Goal: Navigation & Orientation: Find specific page/section

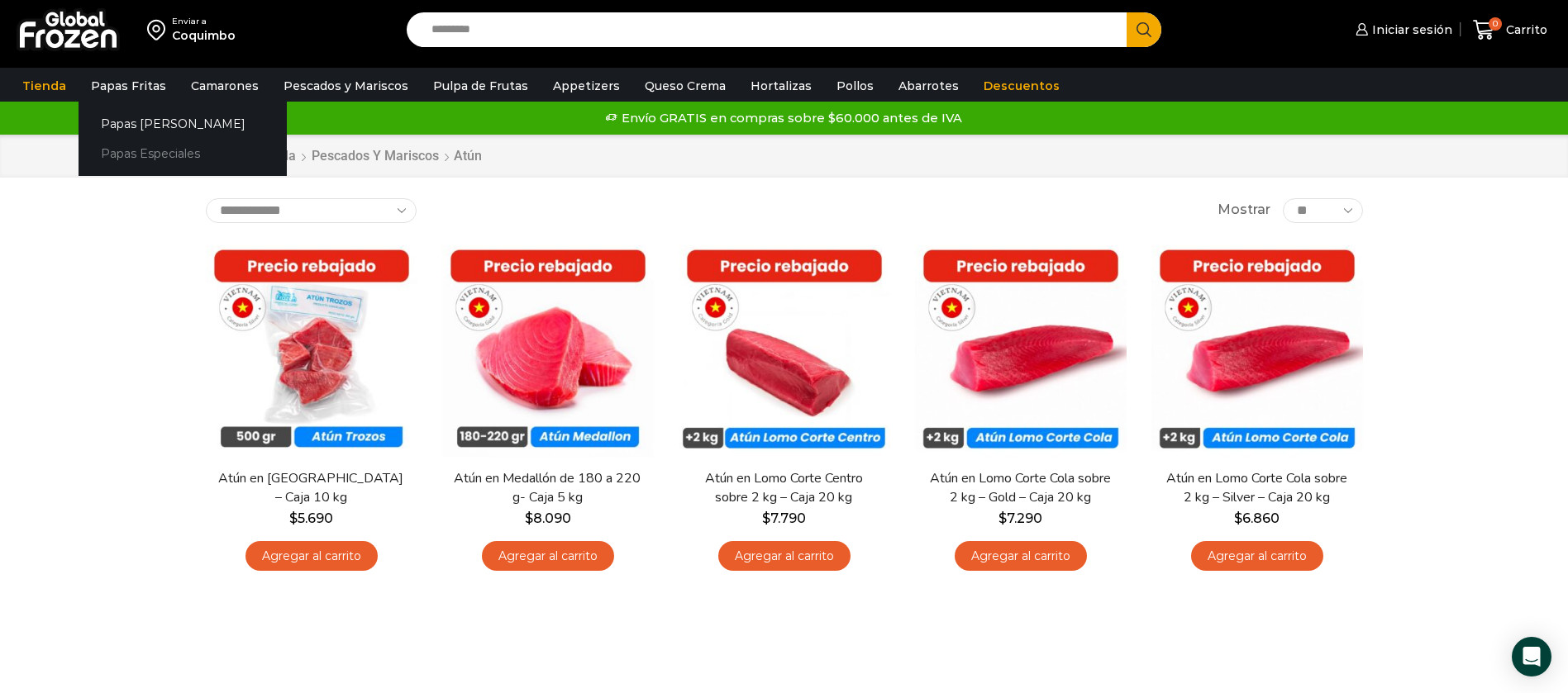
click at [124, 153] on link "Papas Especiales" at bounding box center [182, 153] width 208 height 30
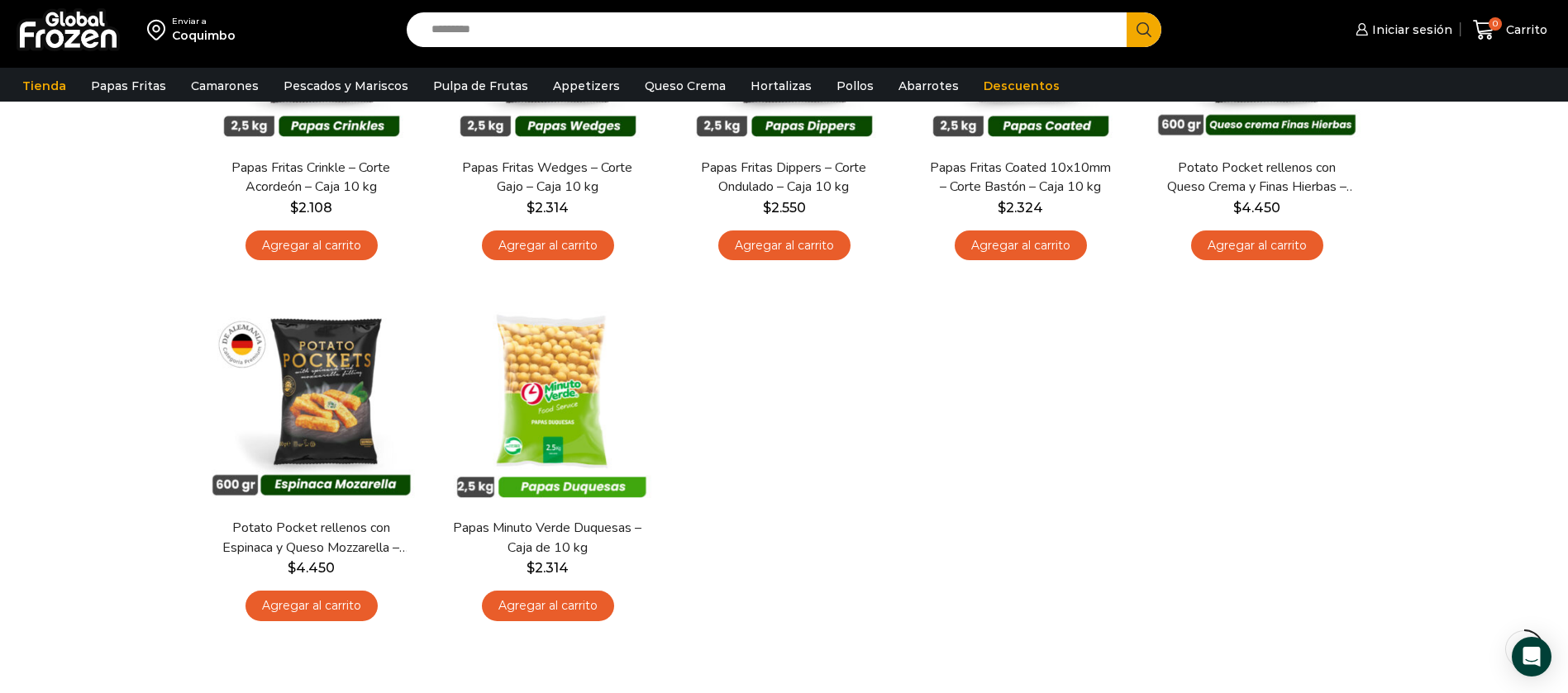
scroll to position [371, 0]
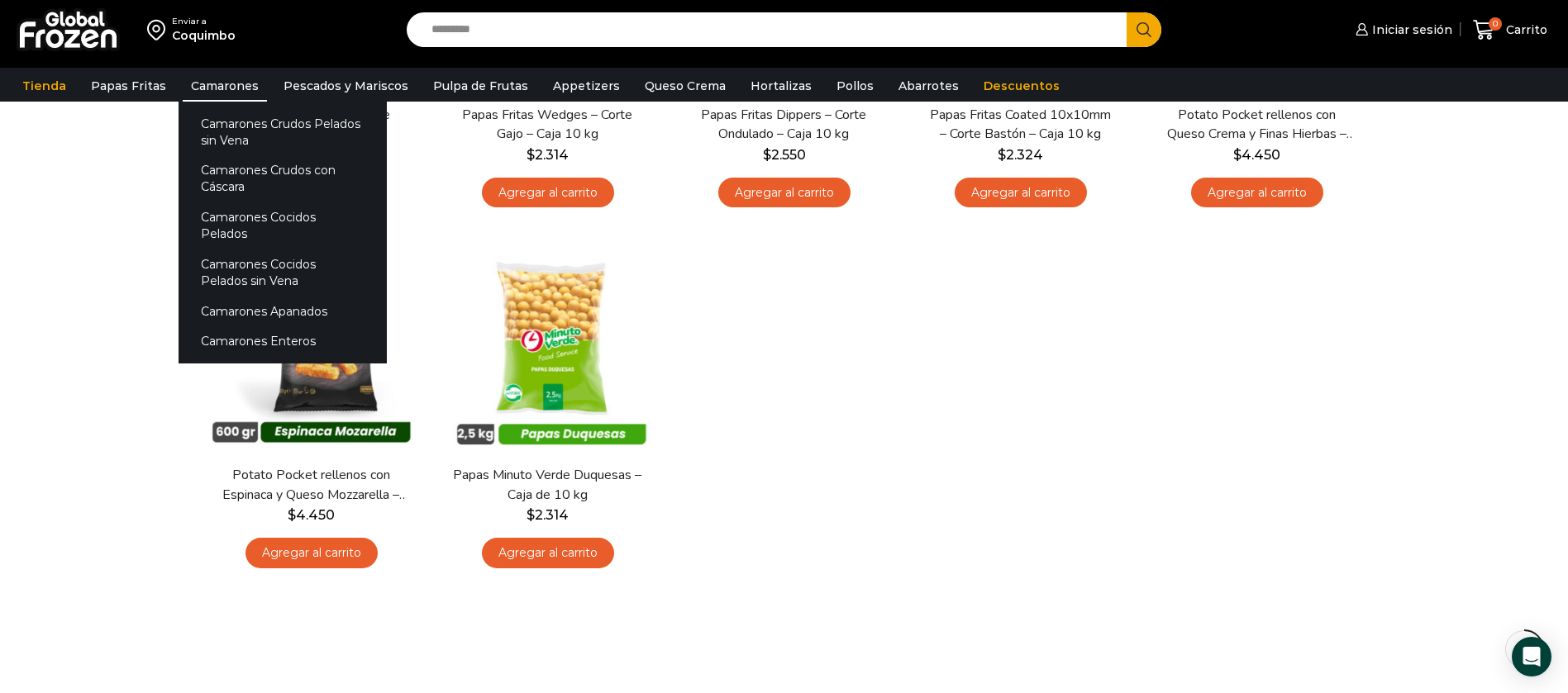
click at [197, 73] on link "Camarones" at bounding box center [225, 86] width 84 height 31
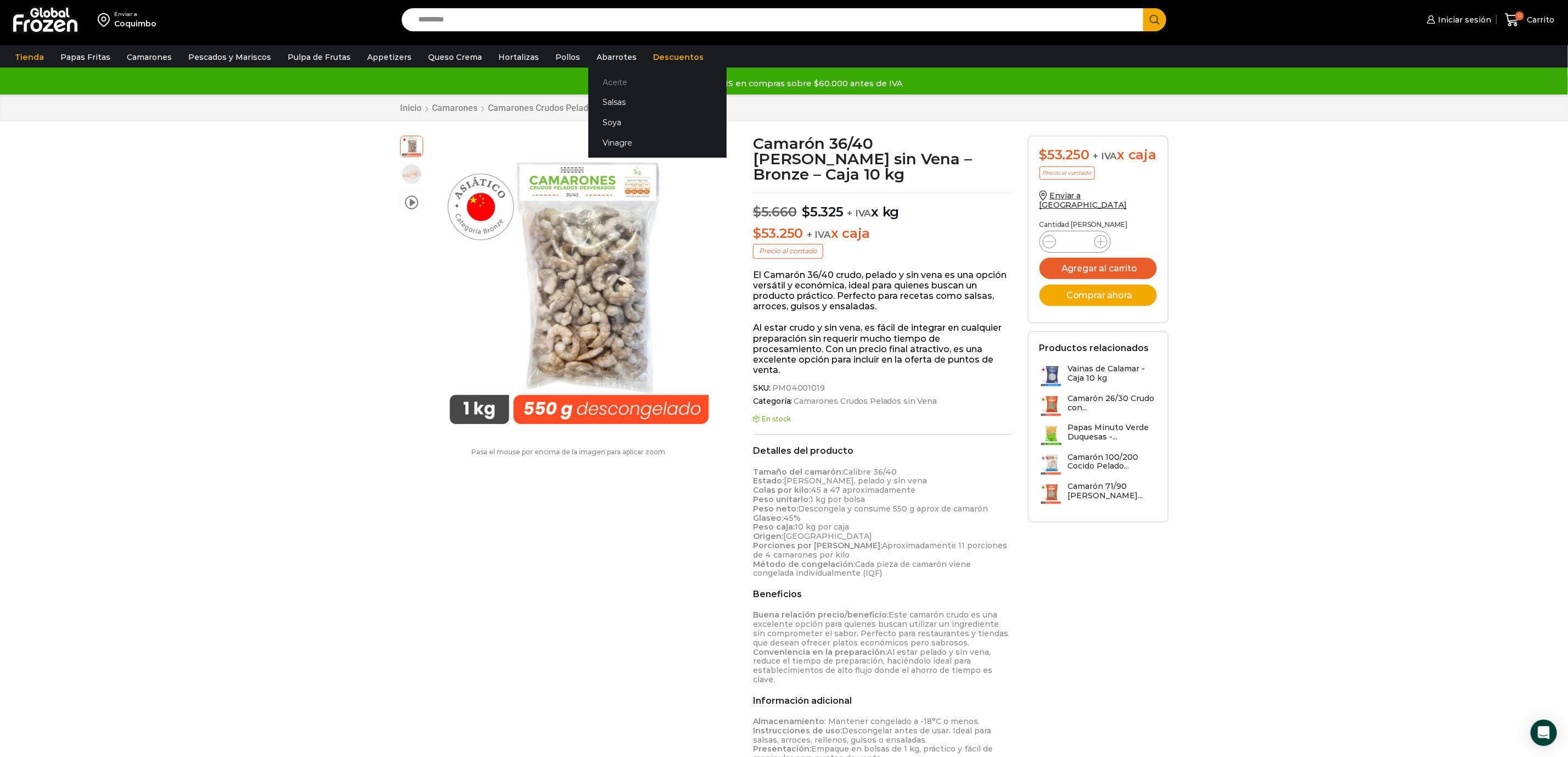
click at [605, 86] on link "Aceite" at bounding box center [657, 82] width 138 height 20
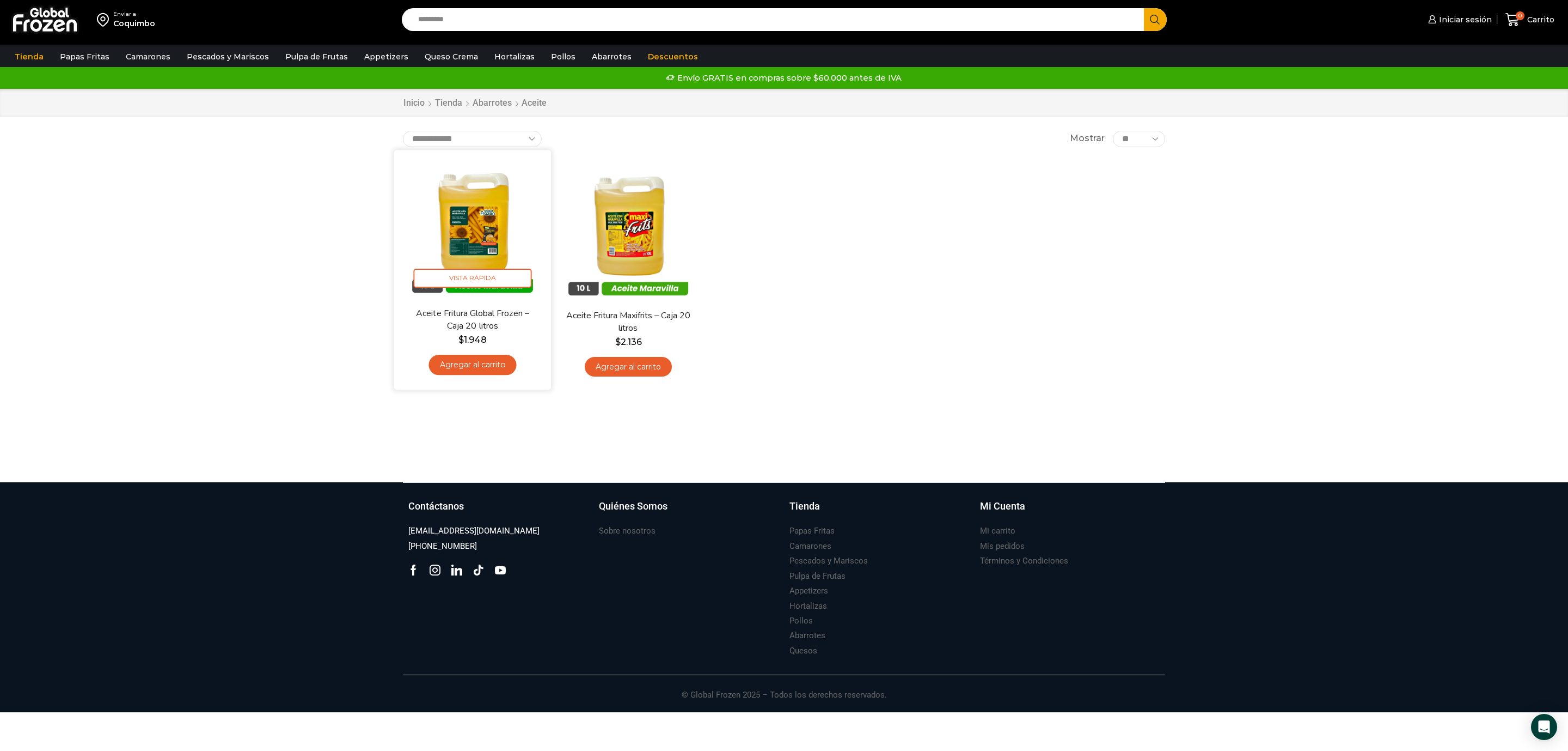
click at [464, 206] on img at bounding box center [472, 228] width 141 height 141
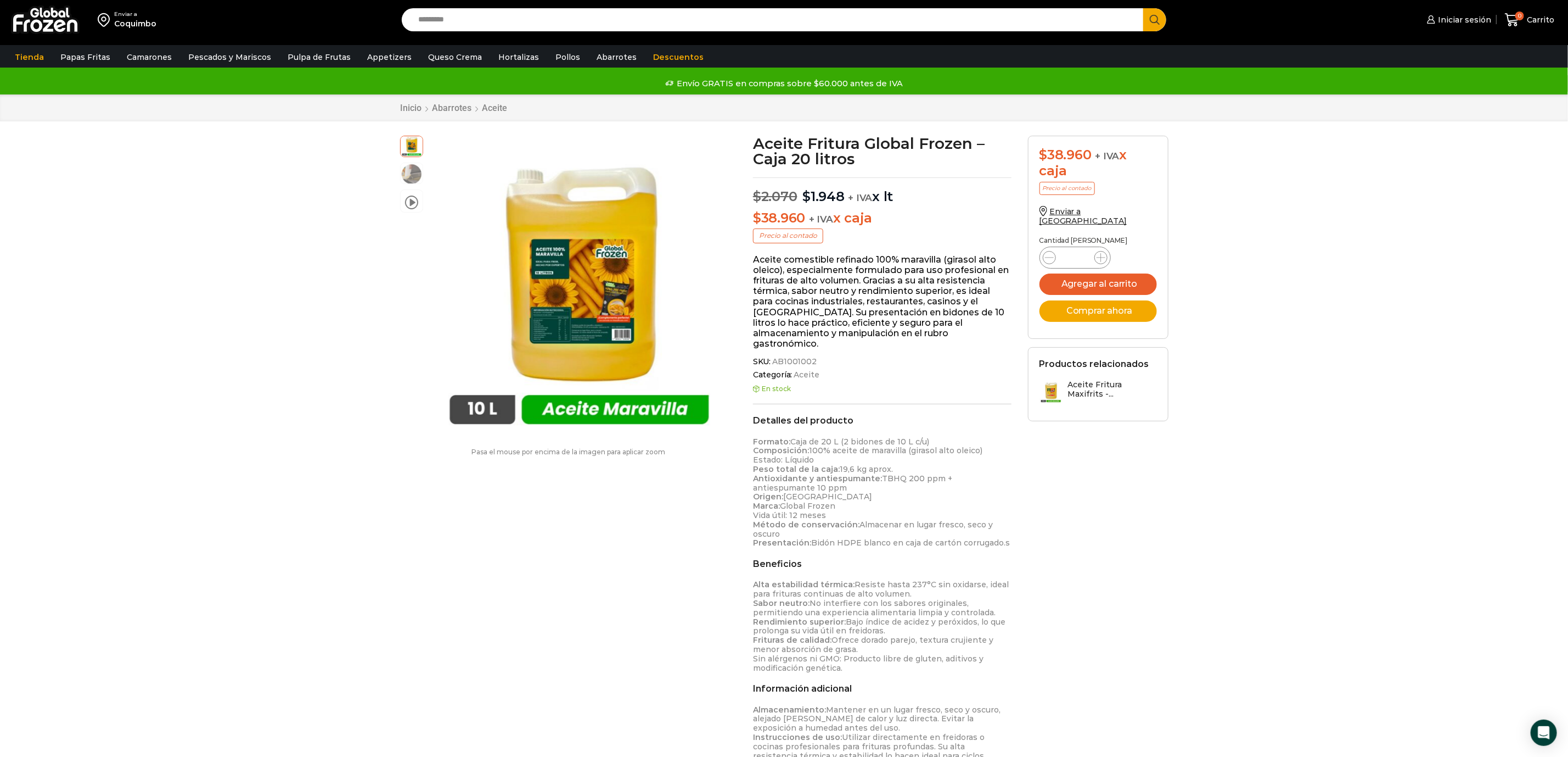
click at [56, 27] on img at bounding box center [45, 20] width 69 height 29
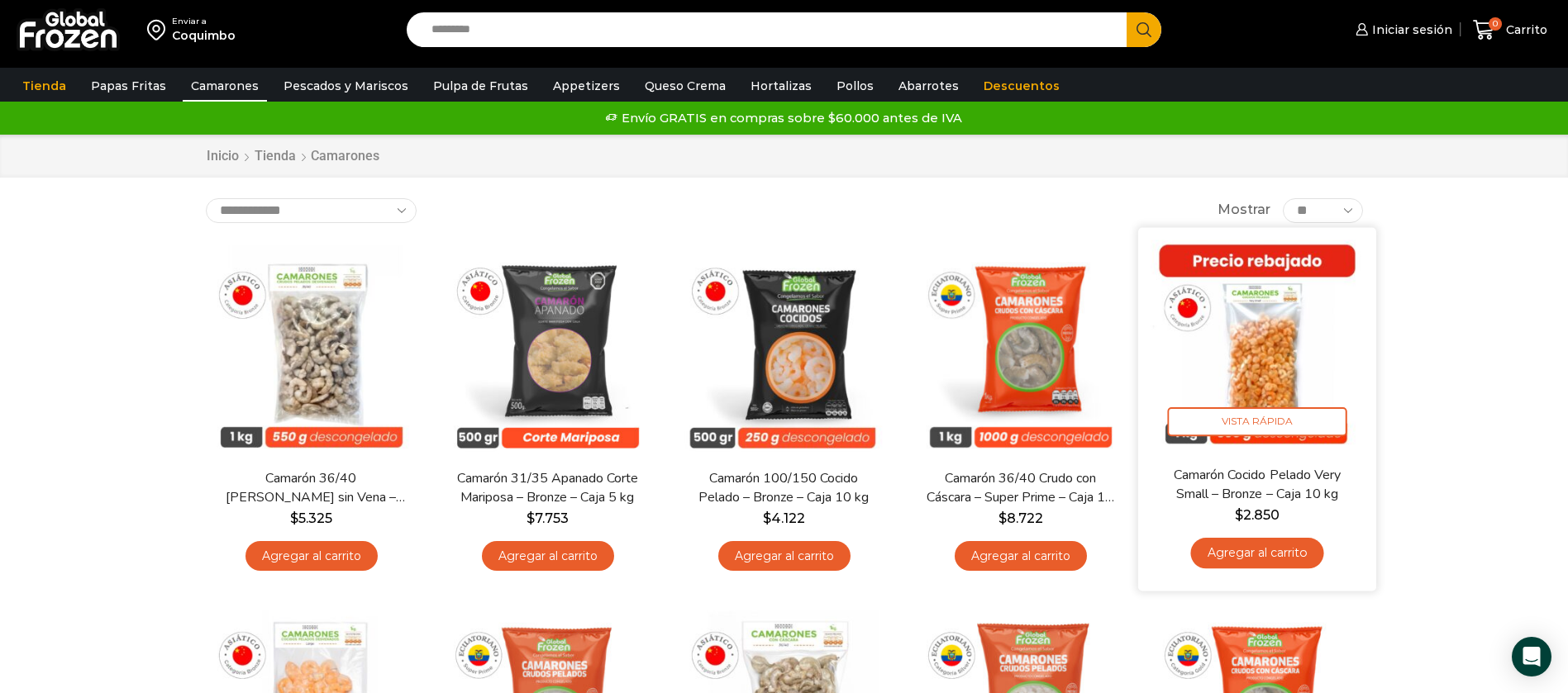
click at [1254, 334] on img at bounding box center [1257, 346] width 213 height 213
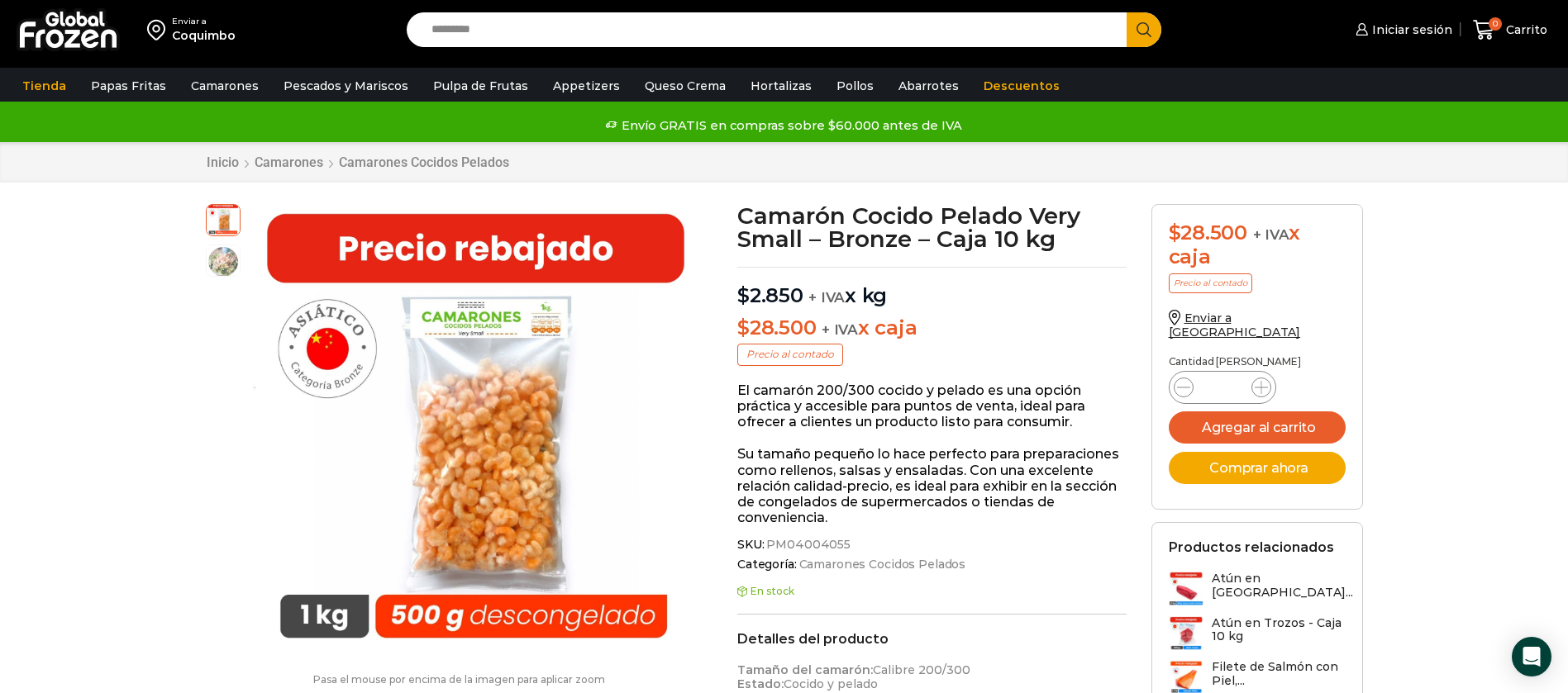
click at [721, 18] on input "Search input" at bounding box center [771, 30] width 696 height 35
paste input "**********"
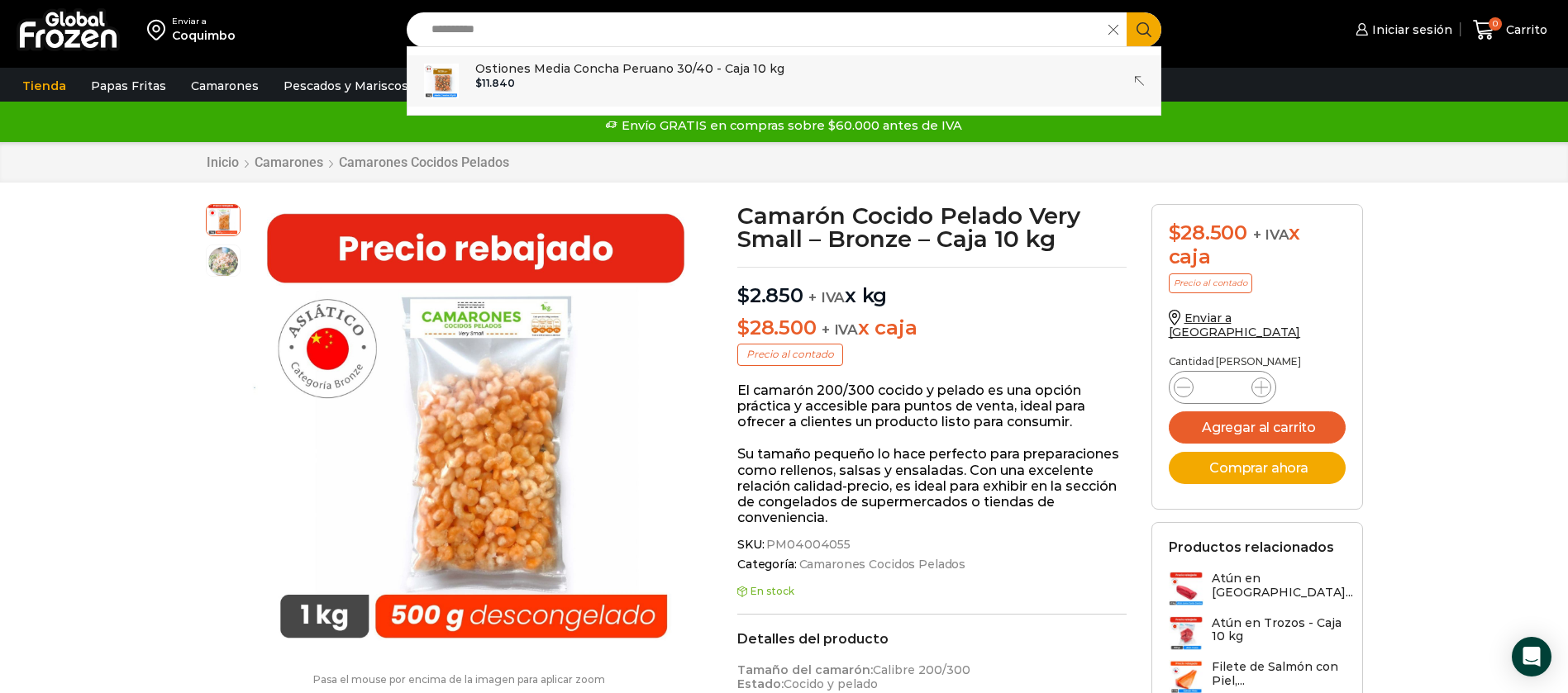
click at [735, 82] on div "$ 11.840" at bounding box center [629, 83] width 310 height 12
type input "**********"
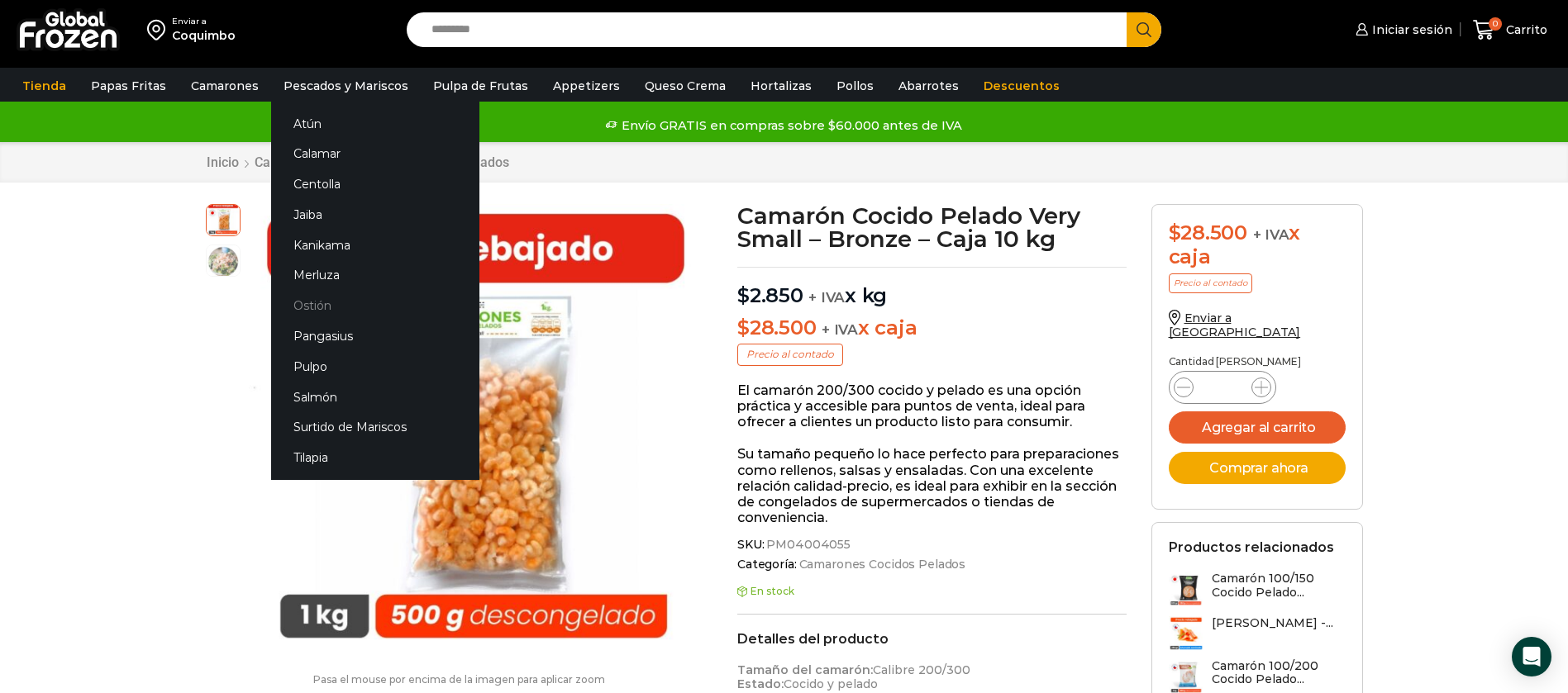
click at [316, 308] on link "Ostión" at bounding box center [374, 306] width 208 height 30
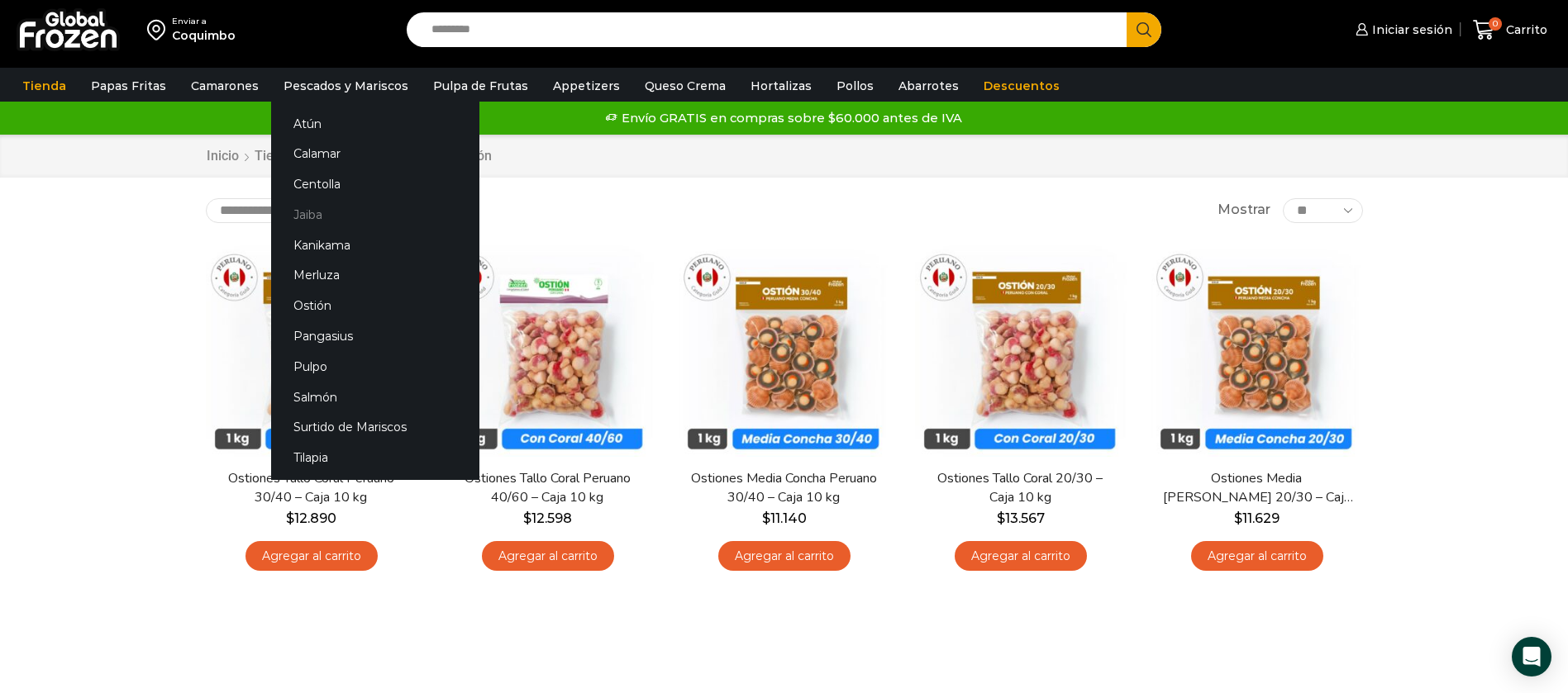
click at [309, 212] on link "Jaiba" at bounding box center [374, 214] width 208 height 30
